Goal: Task Accomplishment & Management: Manage account settings

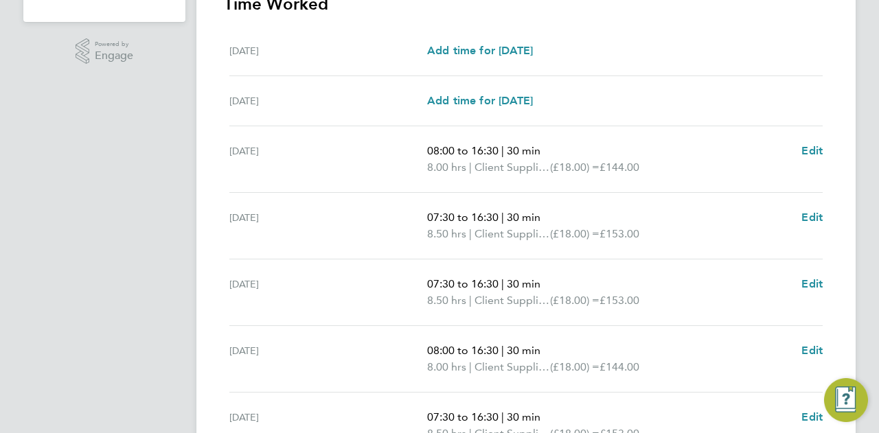
scroll to position [549, 0]
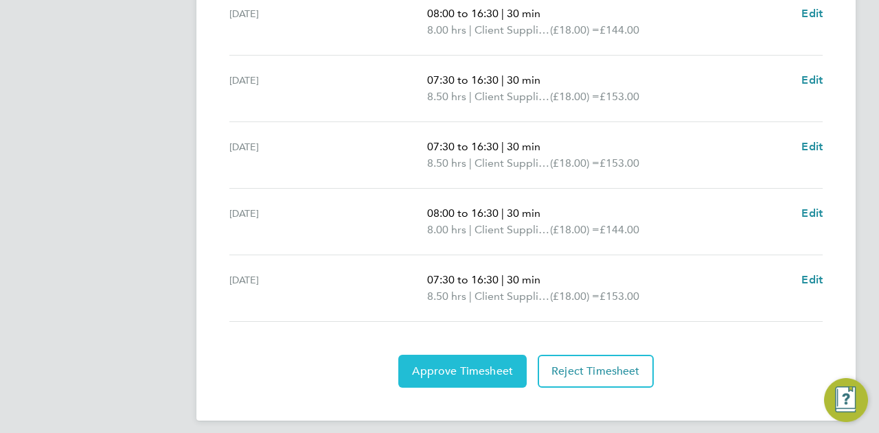
click at [475, 367] on span "Approve Timesheet" at bounding box center [462, 372] width 101 height 14
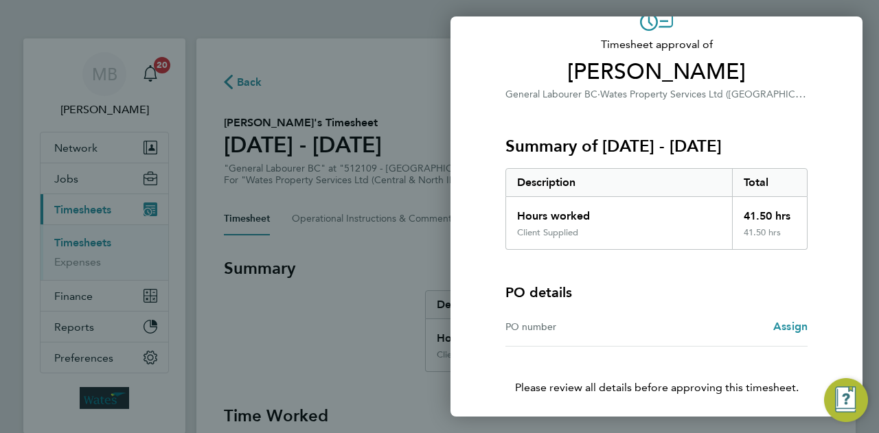
scroll to position [128, 0]
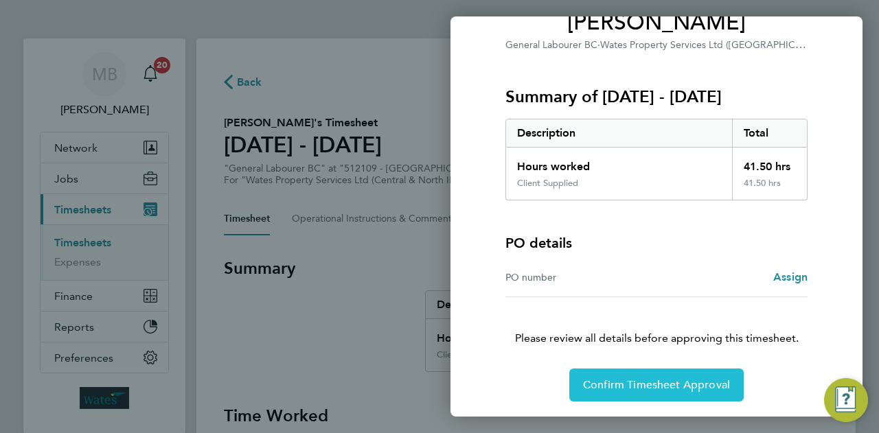
click at [659, 389] on span "Confirm Timesheet Approval" at bounding box center [656, 385] width 147 height 14
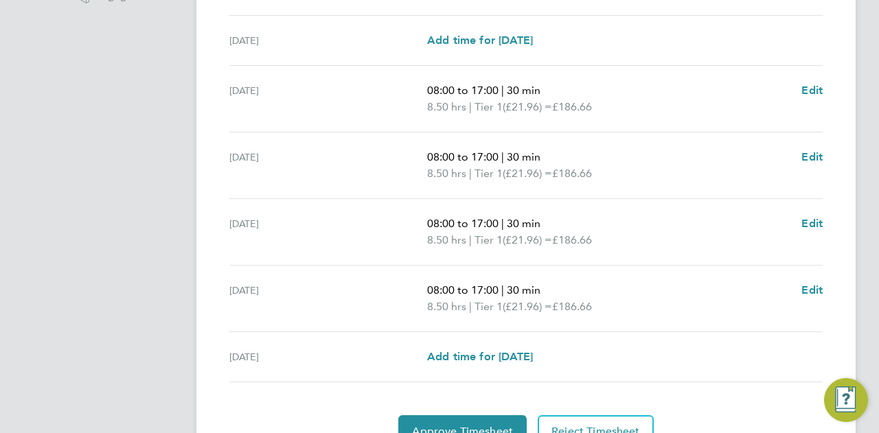
scroll to position [540, 0]
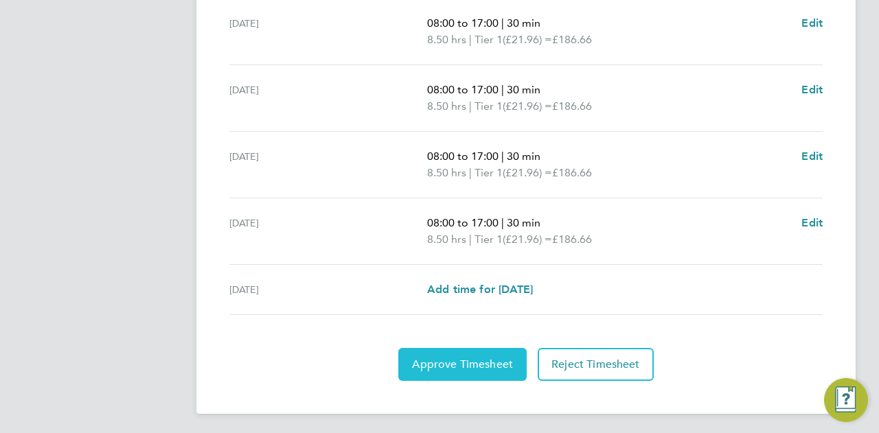
click at [483, 358] on span "Approve Timesheet" at bounding box center [462, 365] width 101 height 14
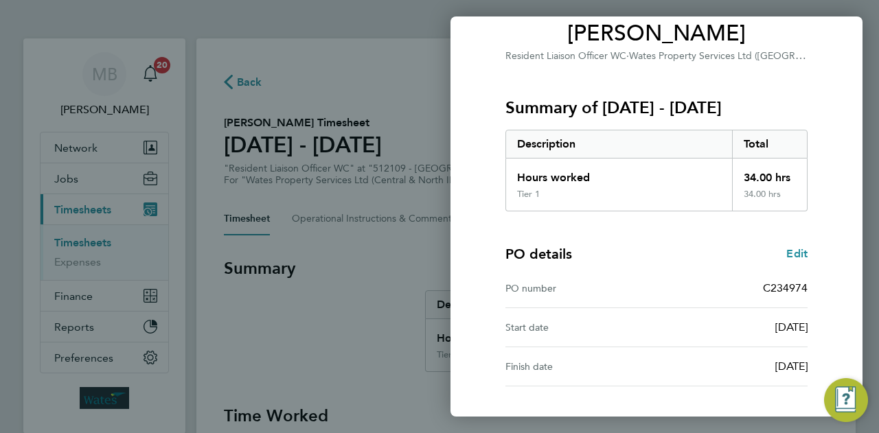
scroll to position [206, 0]
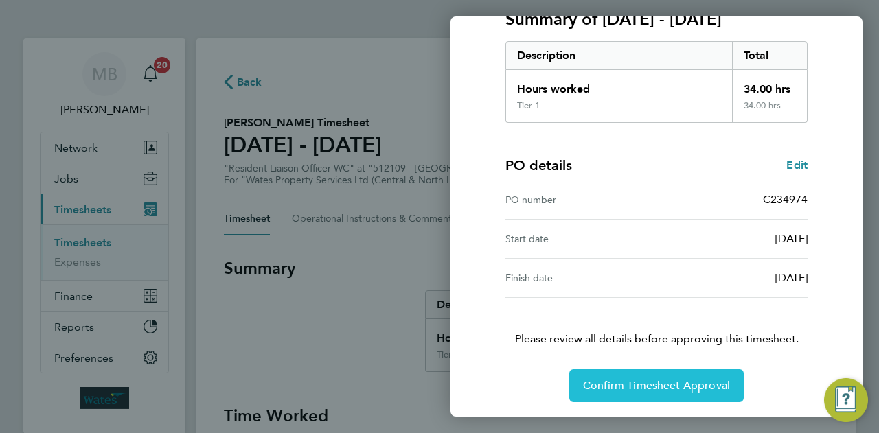
click at [689, 381] on span "Confirm Timesheet Approval" at bounding box center [656, 386] width 147 height 14
